Goal: Task Accomplishment & Management: Use online tool/utility

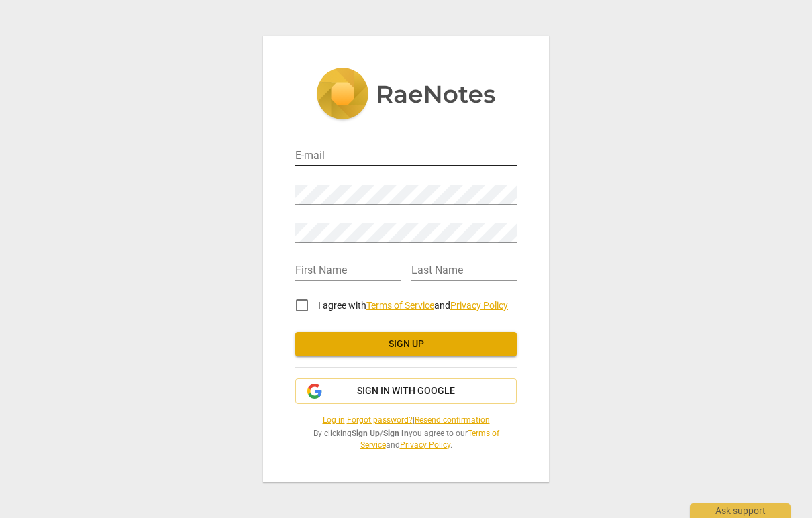
click at [313, 156] on input "email" at bounding box center [405, 156] width 221 height 19
click at [317, 153] on input "s" at bounding box center [405, 156] width 221 height 19
type input "[PERSON_NAME][EMAIL_ADDRESS][DOMAIN_NAME]"
click at [203, 237] on div "E-mail [PERSON_NAME][EMAIL_ADDRESS][DOMAIN_NAME] Password Retype Password First…" at bounding box center [406, 259] width 812 height 518
click at [323, 182] on div "Password" at bounding box center [405, 189] width 221 height 30
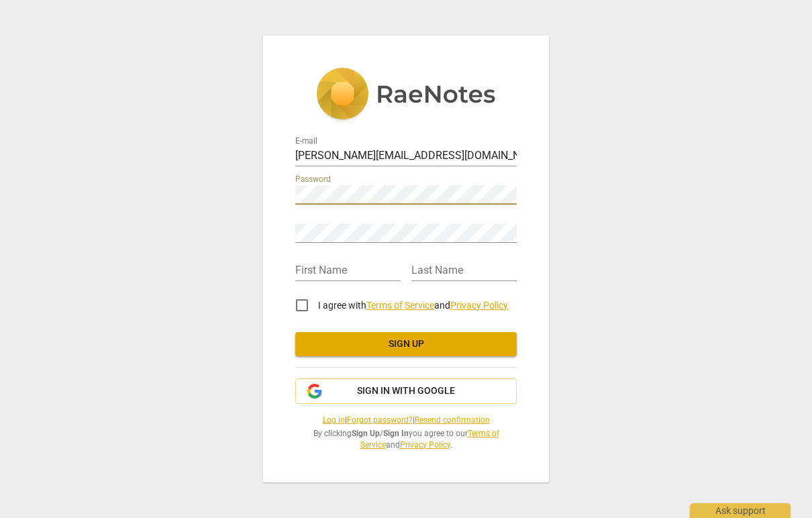
click at [229, 276] on div "E-mail [PERSON_NAME][EMAIL_ADDRESS][DOMAIN_NAME] Password Retype Password First…" at bounding box center [406, 259] width 812 height 518
click at [228, 311] on div "E-mail [PERSON_NAME][EMAIL_ADDRESS][DOMAIN_NAME] Password Retype Password First…" at bounding box center [406, 259] width 812 height 518
click at [305, 304] on input "I agree with Terms of Service and Privacy Policy" at bounding box center [302, 305] width 32 height 32
checkbox input "true"
click at [327, 272] on input "text" at bounding box center [347, 271] width 105 height 19
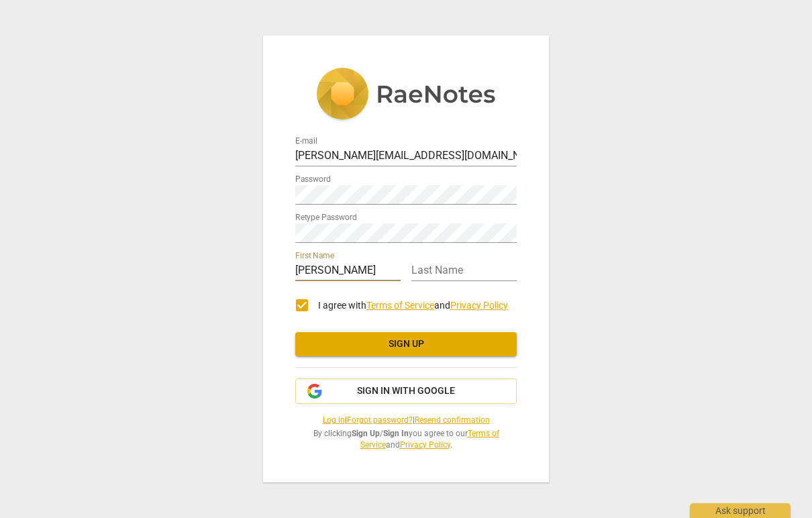
type input "[PERSON_NAME]"
type input "Kuehnis"
click at [283, 289] on div "E-mail [PERSON_NAME][EMAIL_ADDRESS][DOMAIN_NAME] Password Retype Password First…" at bounding box center [406, 259] width 286 height 447
click at [203, 317] on div "E-mail [PERSON_NAME][EMAIL_ADDRESS][DOMAIN_NAME] Password Retype Password First…" at bounding box center [406, 259] width 812 height 518
click at [410, 341] on span "Sign up" at bounding box center [406, 343] width 200 height 13
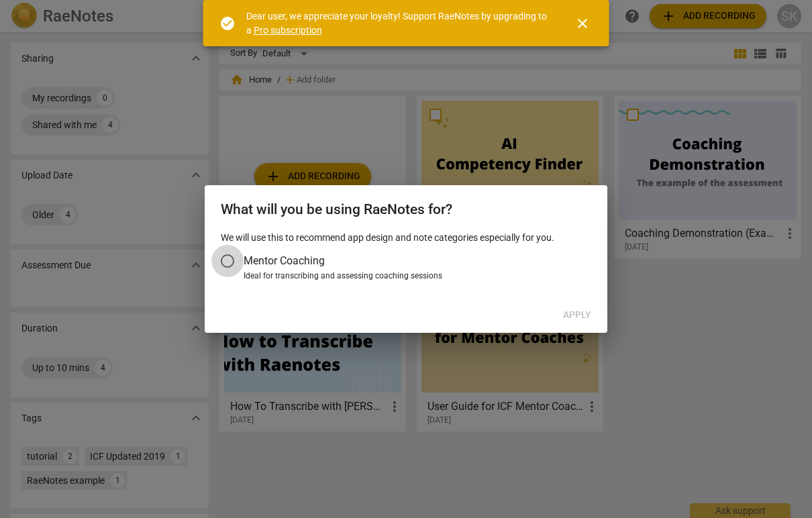
click at [229, 260] on input "Mentor Coaching" at bounding box center [227, 261] width 32 height 32
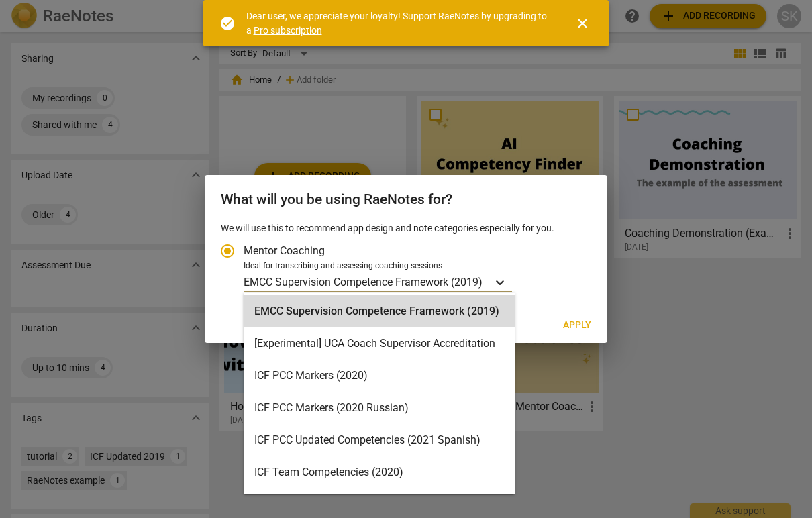
click at [504, 281] on icon "Account type" at bounding box center [500, 282] width 8 height 5
click at [0, 0] on input "Ideal for transcribing and assessing coaching sessions EMCC Supervision Compete…" at bounding box center [0, 0] width 0 height 0
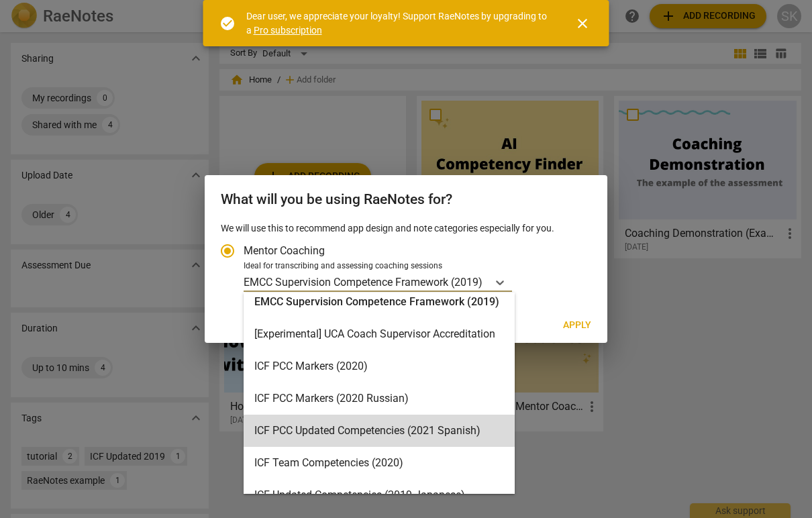
scroll to position [7, 0]
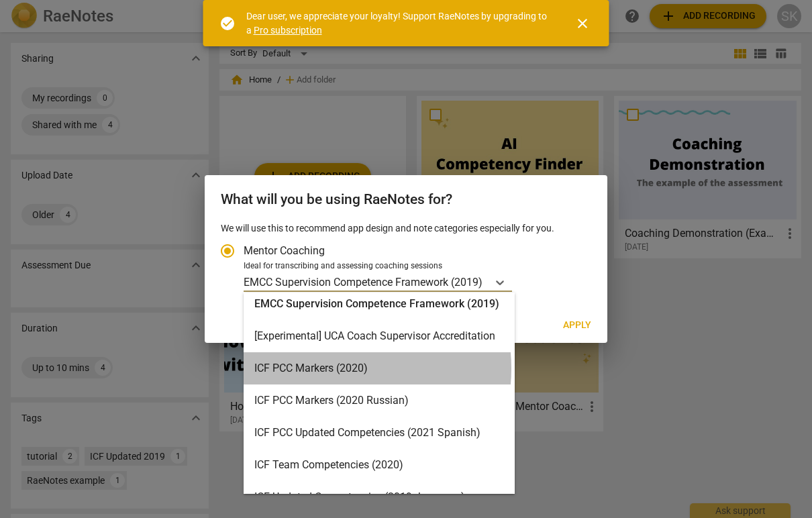
click at [327, 368] on div "ICF PCC Markers (2020)" at bounding box center [379, 368] width 271 height 32
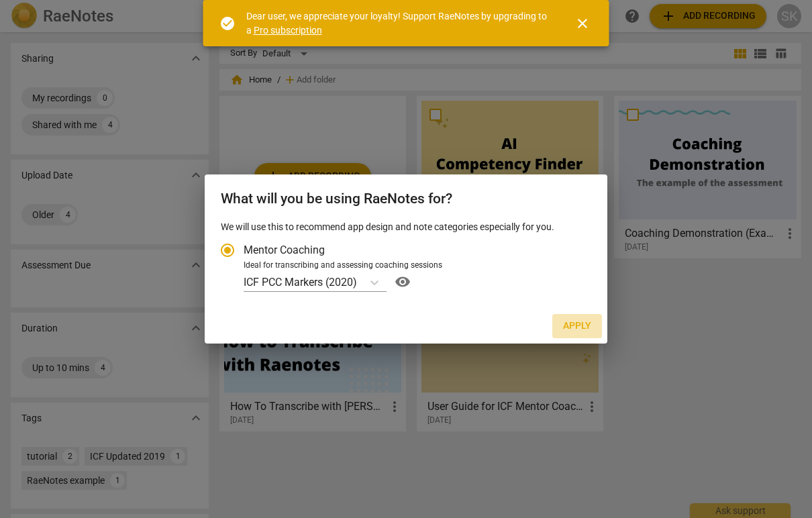
click at [577, 325] on span "Apply" at bounding box center [577, 325] width 28 height 13
radio input "false"
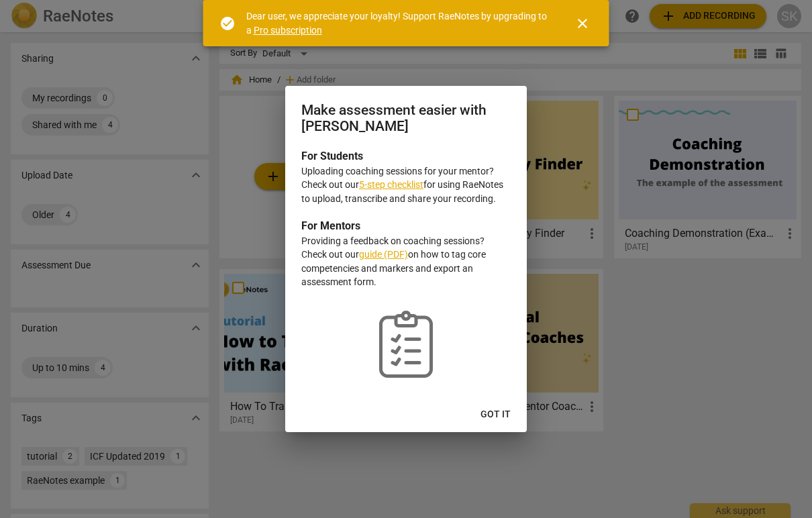
click at [404, 184] on link "5-step checklist" at bounding box center [391, 184] width 64 height 11
click at [493, 413] on span "Got it" at bounding box center [495, 414] width 30 height 13
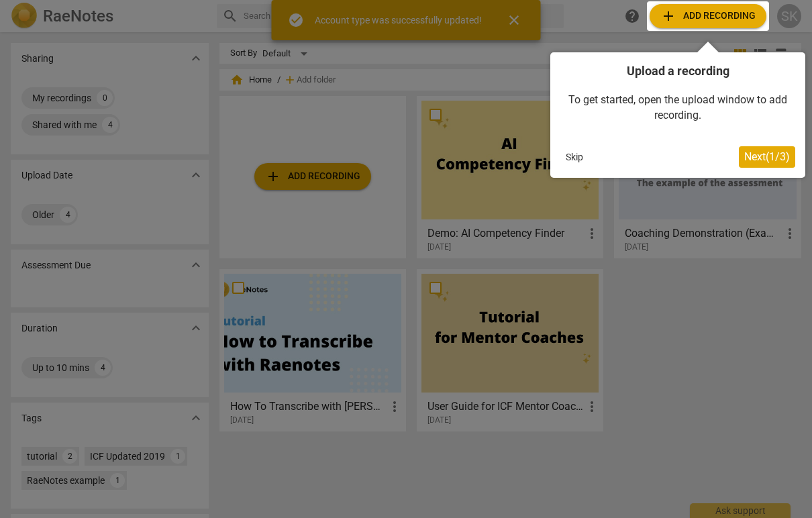
click at [715, 13] on div at bounding box center [708, 16] width 122 height 30
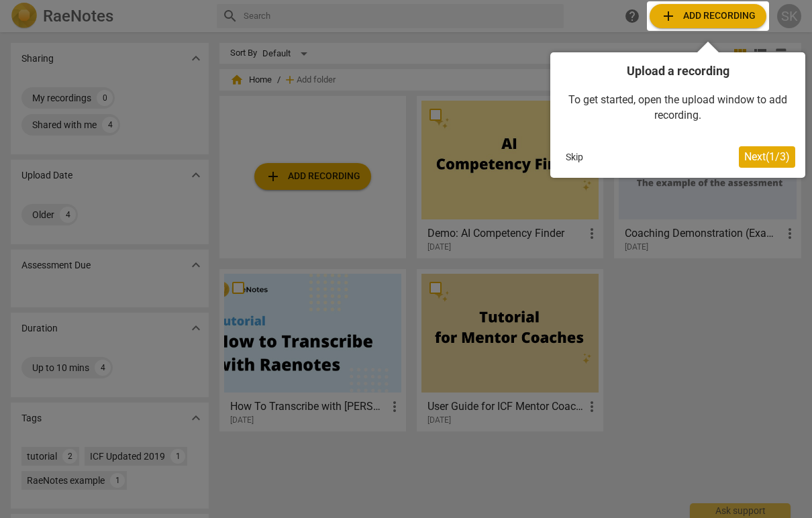
click at [763, 154] on span "Next ( 1 / 3 )" at bounding box center [767, 156] width 46 height 13
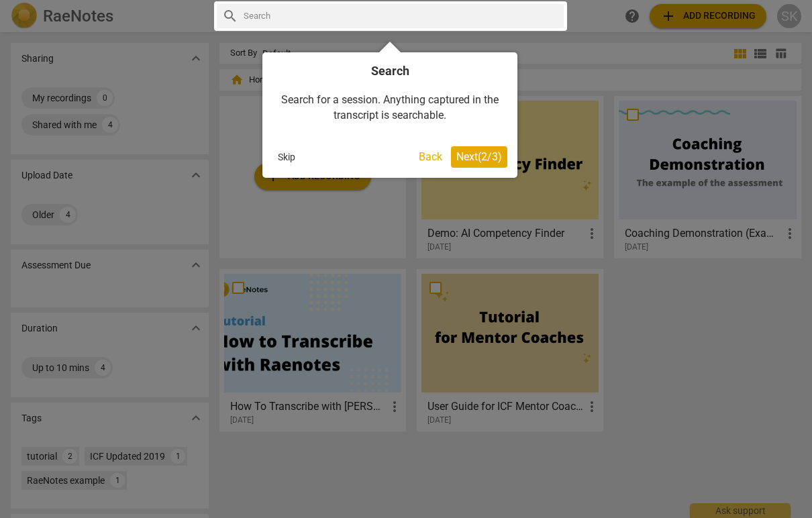
click at [483, 158] on span "Next ( 2 / 3 )" at bounding box center [479, 156] width 46 height 13
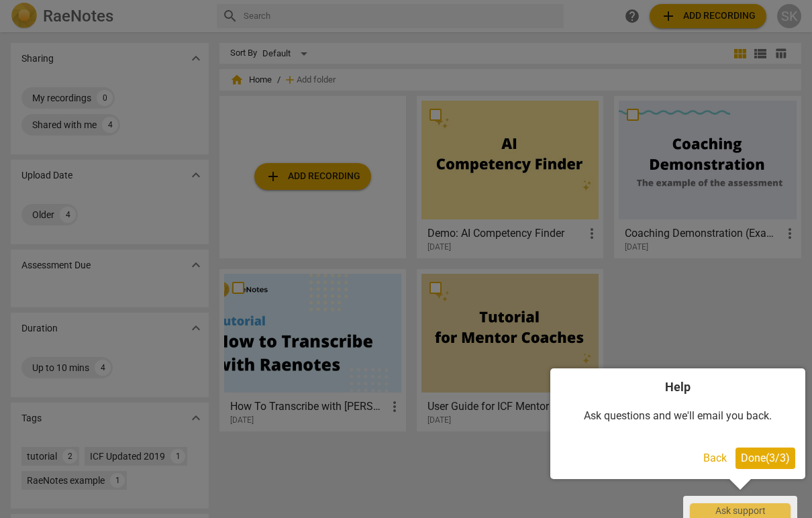
click at [774, 464] on span "Done ( 3 / 3 )" at bounding box center [765, 458] width 49 height 13
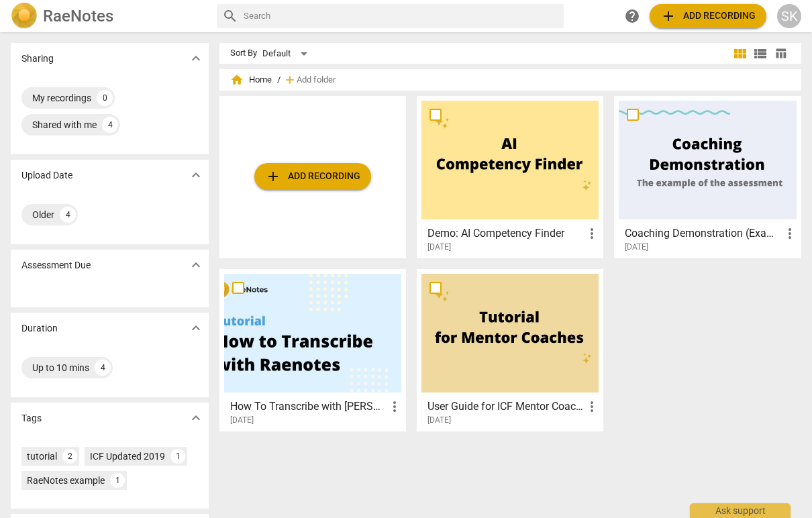
click at [693, 17] on span "add Add recording" at bounding box center [707, 16] width 95 height 16
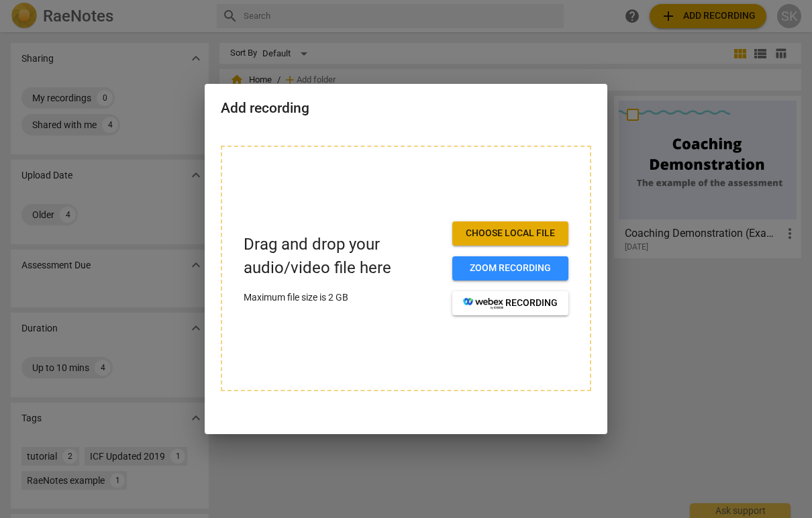
click at [516, 235] on span "Choose local file" at bounding box center [510, 233] width 95 height 13
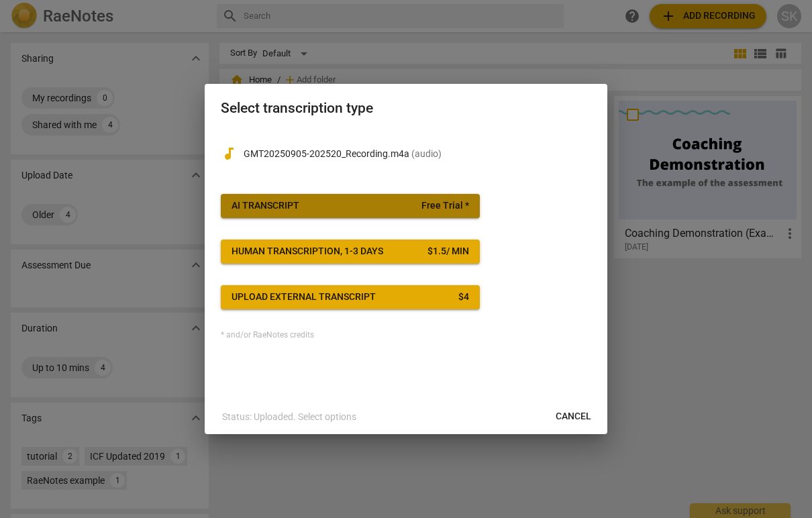
click at [350, 211] on span "AI Transcript Free Trial *" at bounding box center [349, 205] width 237 height 13
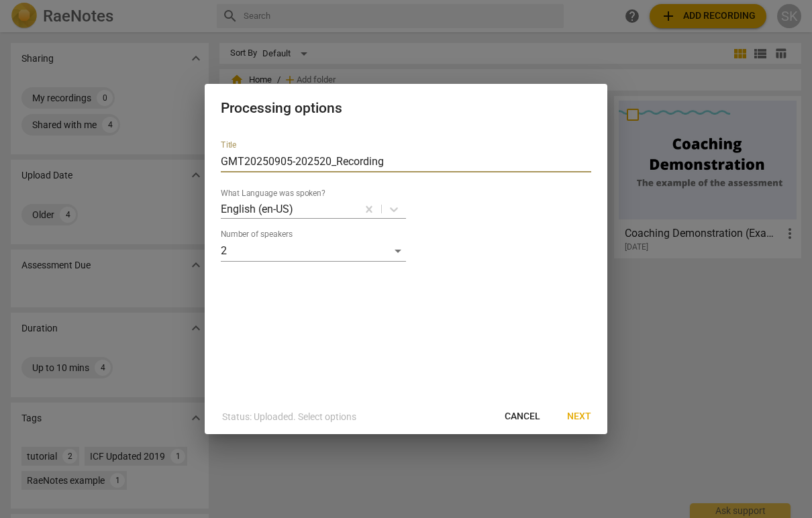
drag, startPoint x: 405, startPoint y: 158, endPoint x: 189, endPoint y: 168, distance: 215.6
click at [187, 168] on div "Processing options Title GMT20250905-202520_Recording What Language was spoken?…" at bounding box center [406, 259] width 812 height 518
drag, startPoint x: 221, startPoint y: 160, endPoint x: 436, endPoint y: 158, distance: 215.4
click at [436, 158] on input "GMT20250905-202520_Recording" at bounding box center [406, 161] width 370 height 21
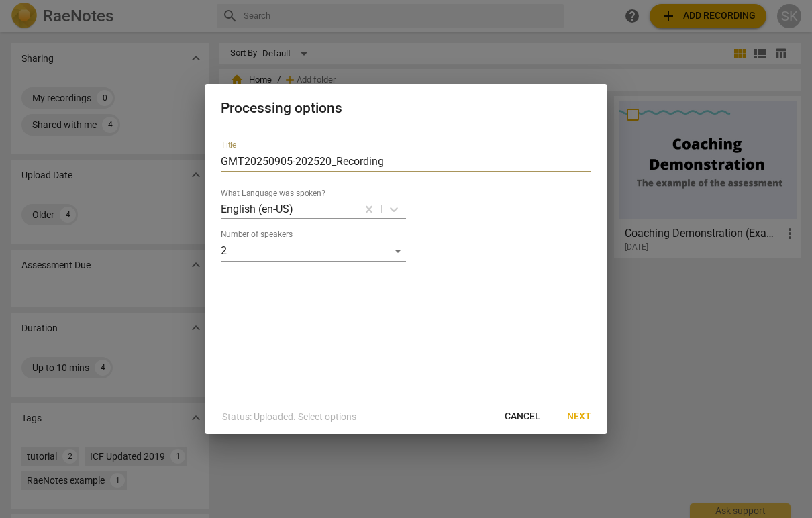
click at [436, 159] on input "GMT20250905-202520_Recording" at bounding box center [406, 161] width 370 height 21
click at [443, 158] on input "GMT20250905-202520_Recording" at bounding box center [406, 161] width 370 height 21
drag, startPoint x: 423, startPoint y: 159, endPoint x: 221, endPoint y: 158, distance: 201.3
click at [221, 158] on input "GMT20250905-202520_Recording" at bounding box center [406, 161] width 370 height 21
click at [291, 161] on input "Stacy/Heather Coaching 1" at bounding box center [406, 161] width 370 height 21
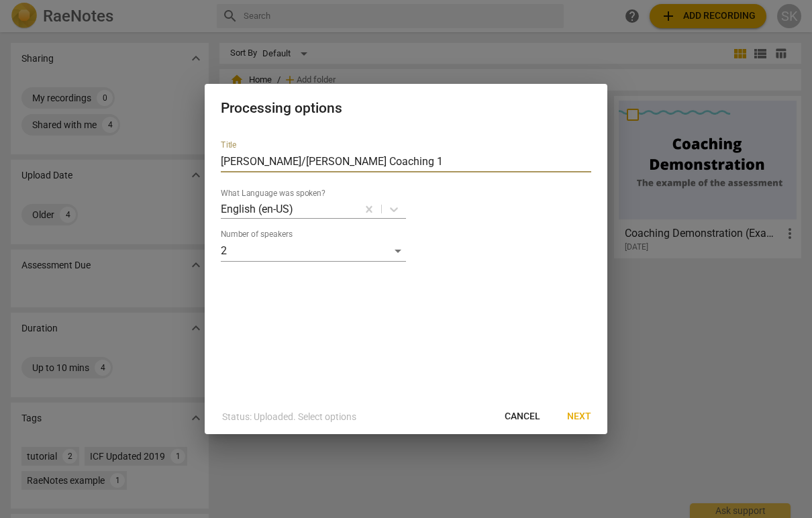
click at [222, 162] on input "Stacy/Heather Coaching 1" at bounding box center [406, 161] width 370 height 21
click at [354, 161] on input "Stacy/Heather Coaching 1" at bounding box center [406, 161] width 370 height 21
drag, startPoint x: 337, startPoint y: 161, endPoint x: 321, endPoint y: 161, distance: 15.4
click at [321, 161] on input "Stacy/Heather Coaching 1 Sept 5th" at bounding box center [406, 161] width 370 height 21
drag, startPoint x: 377, startPoint y: 161, endPoint x: 335, endPoint y: 161, distance: 41.6
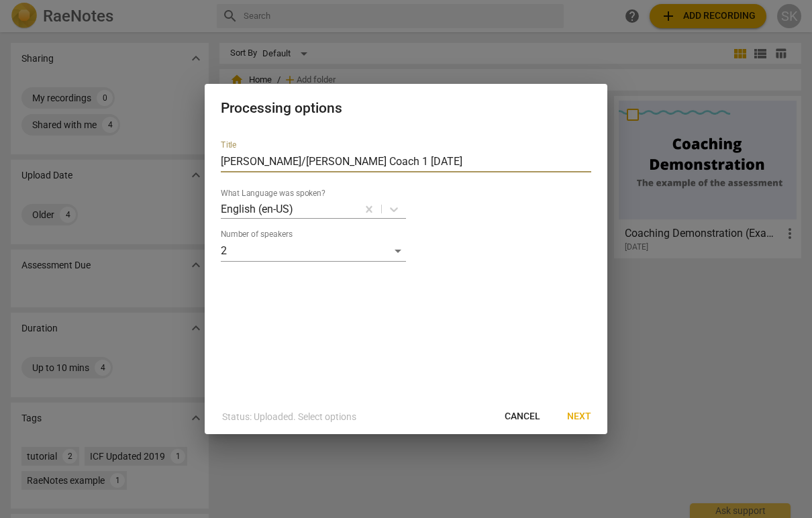
click at [335, 161] on input "Stacy/Heather Coach 1 Sept 5th" at bounding box center [406, 161] width 370 height 21
type input "Stacy/Heather Coach 1 9.5.25"
click at [580, 413] on span "Next" at bounding box center [579, 416] width 24 height 13
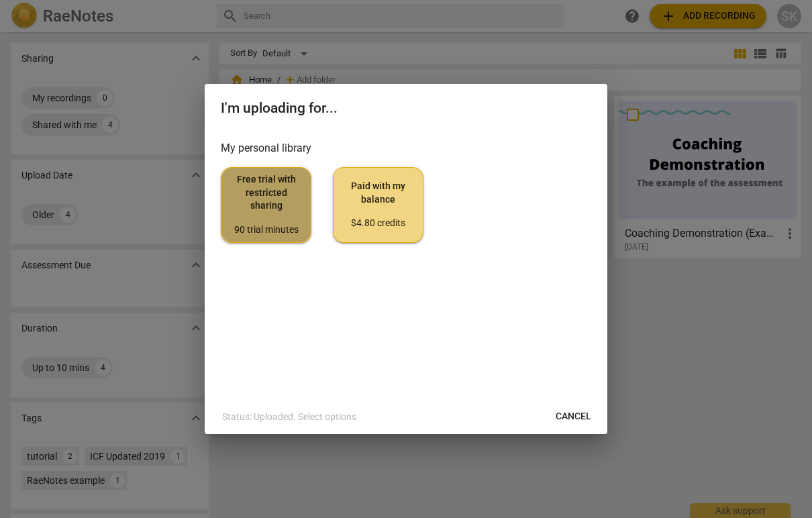
click at [268, 197] on span "Free trial with restricted sharing 90 trial minutes" at bounding box center [266, 204] width 68 height 63
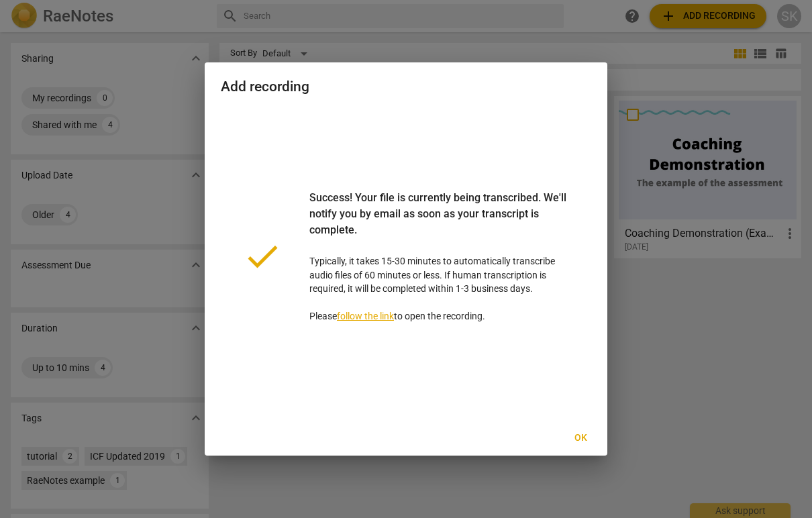
click at [580, 439] on span "Ok" at bounding box center [580, 437] width 21 height 13
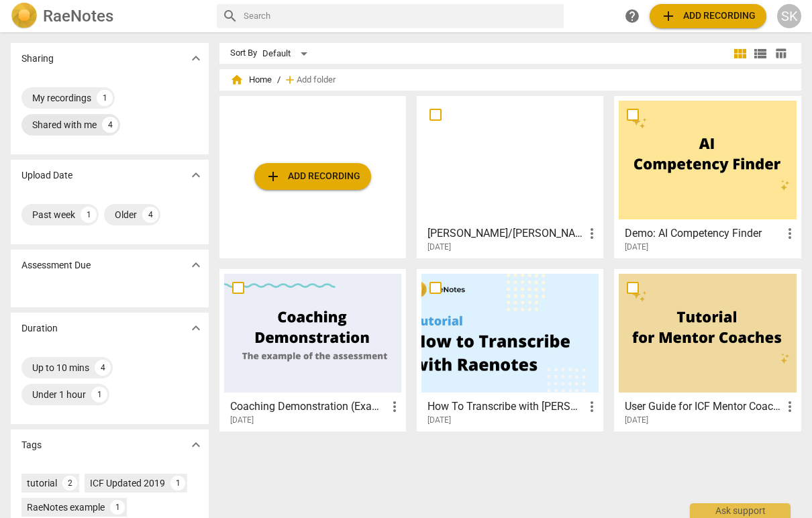
click at [83, 124] on div "Shared with me" at bounding box center [64, 124] width 64 height 13
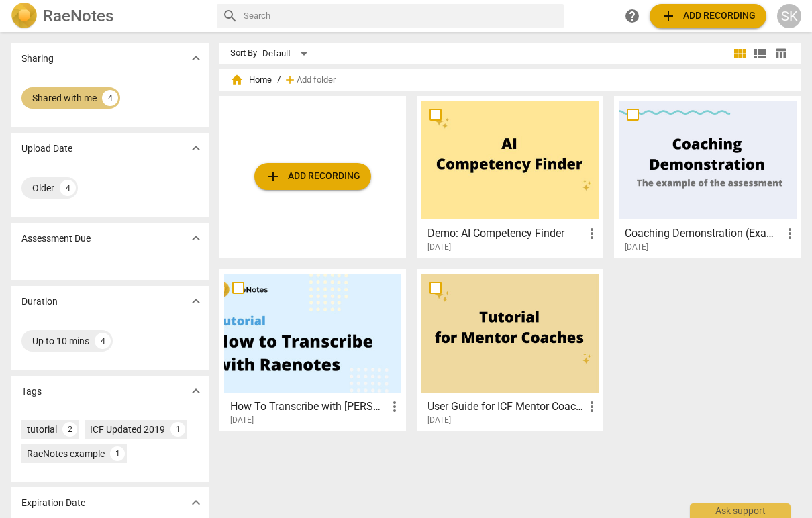
click at [76, 91] on div "Shared with me" at bounding box center [64, 97] width 64 height 13
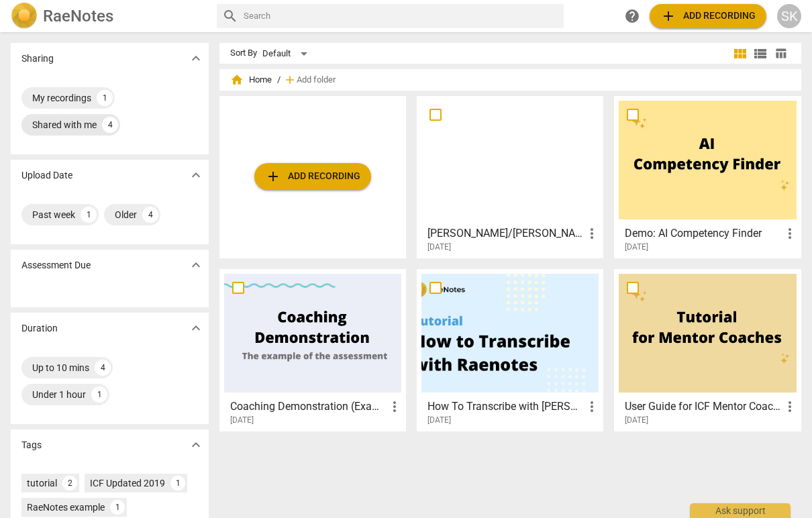
click at [80, 123] on div "Shared with me" at bounding box center [64, 124] width 64 height 13
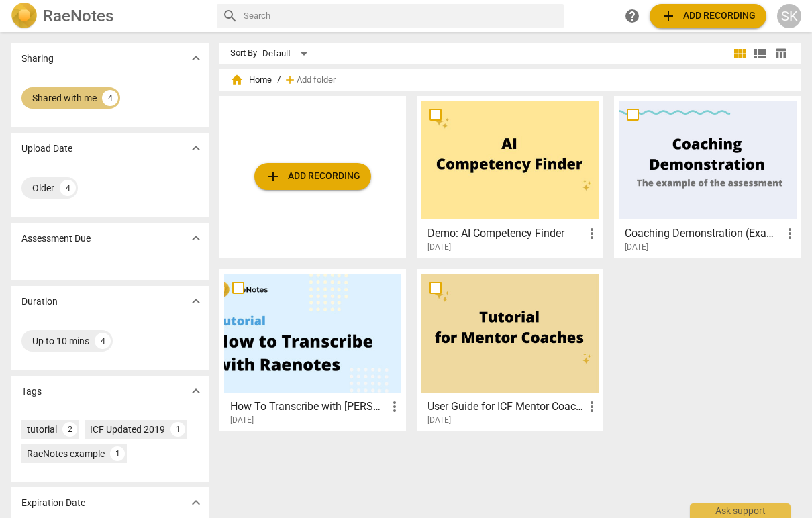
click at [81, 99] on div "Shared with me" at bounding box center [64, 97] width 64 height 13
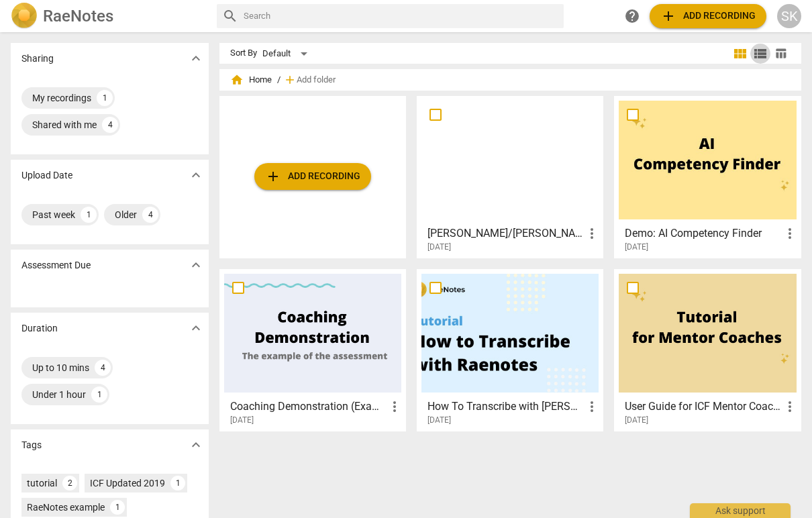
click at [752, 54] on span "view_list" at bounding box center [760, 54] width 16 height 16
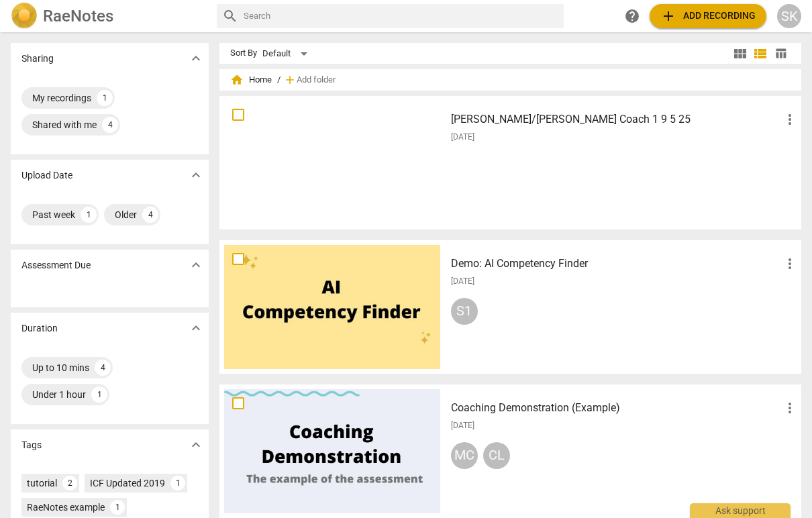
click at [733, 56] on span "view_module" at bounding box center [740, 54] width 16 height 16
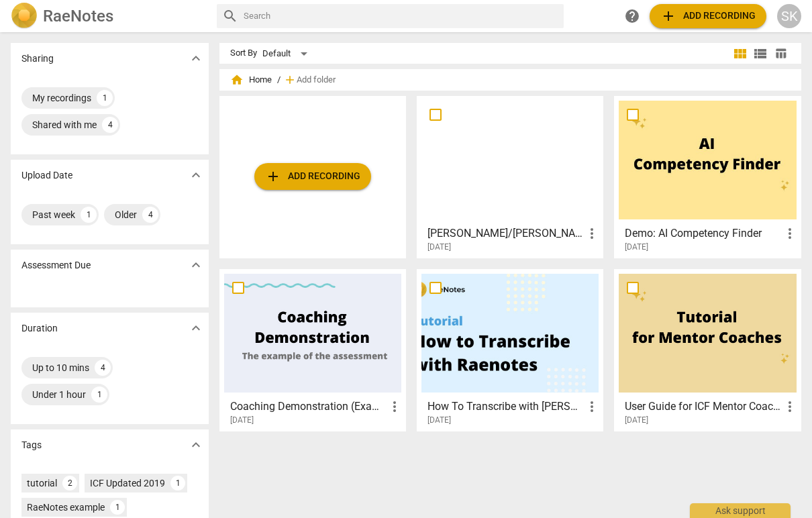
click at [774, 57] on span "table_chart" at bounding box center [780, 53] width 13 height 13
